Goal: Transaction & Acquisition: Subscribe to service/newsletter

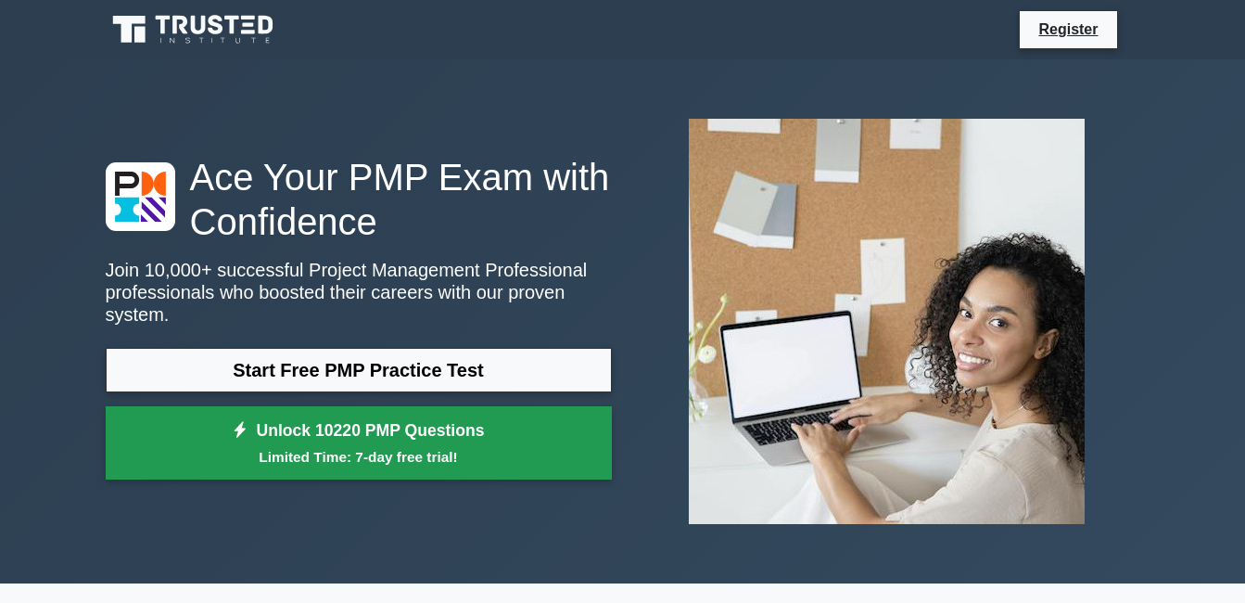
click at [366, 448] on small "Limited Time: 7-day free trial!" at bounding box center [359, 456] width 460 height 21
